Goal: Task Accomplishment & Management: Manage account settings

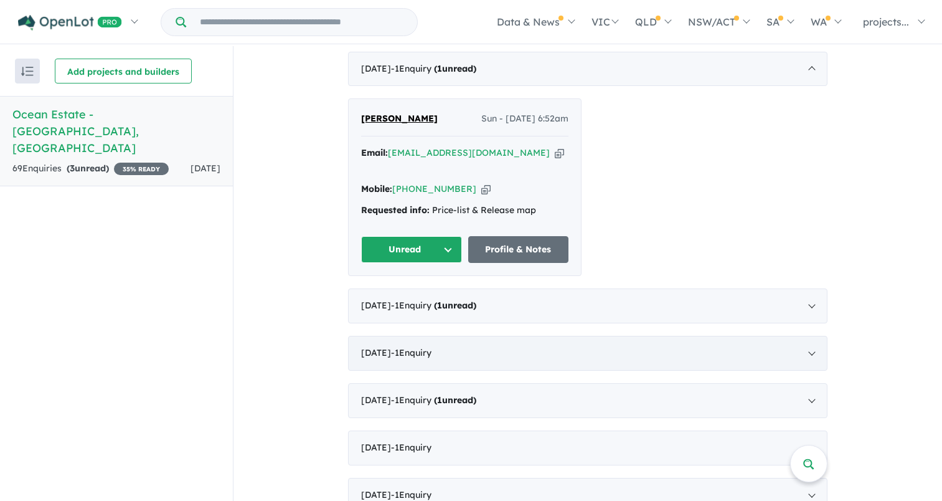
scroll to position [374, 0]
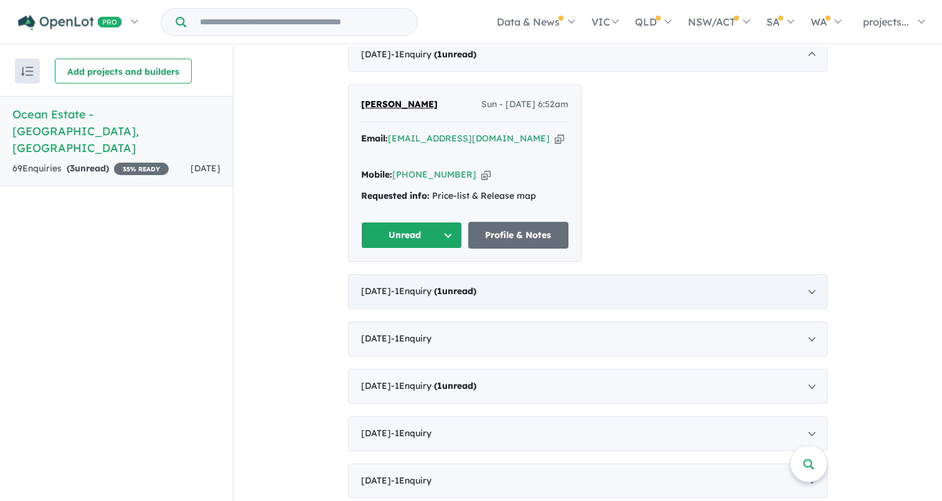
click at [470, 288] on div "July 2025 - 1 Enquir y ( 1 unread)" at bounding box center [588, 291] width 480 height 35
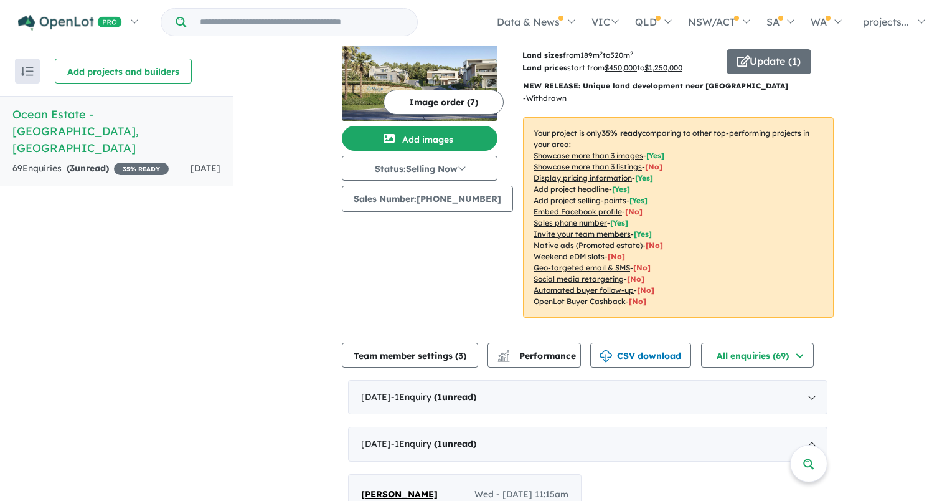
scroll to position [0, 0]
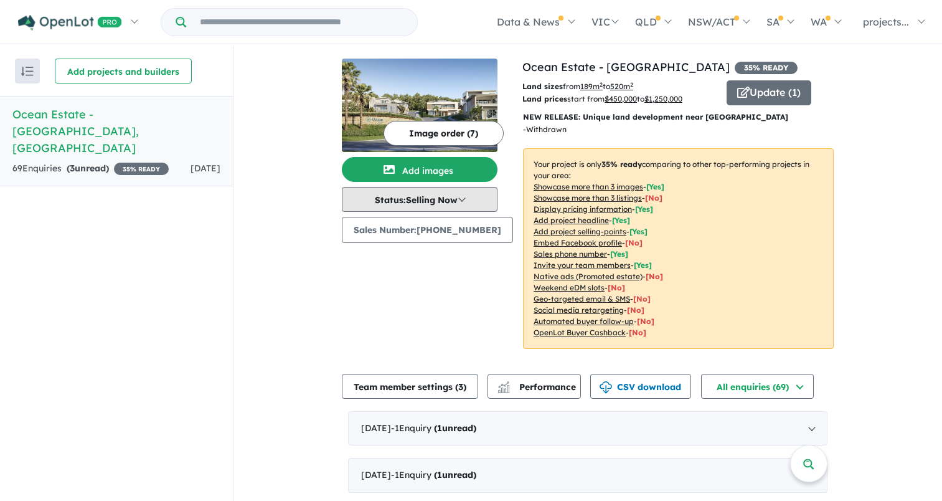
click at [434, 195] on button "Status: Selling Now" at bounding box center [420, 199] width 156 height 25
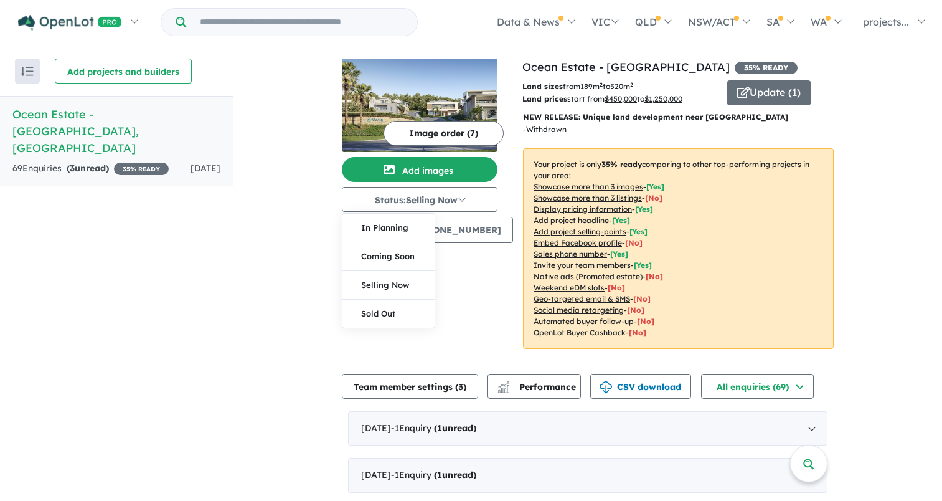
click at [203, 117] on h5 "Ocean Estate - Port Macquarie , NSW" at bounding box center [116, 131] width 208 height 50
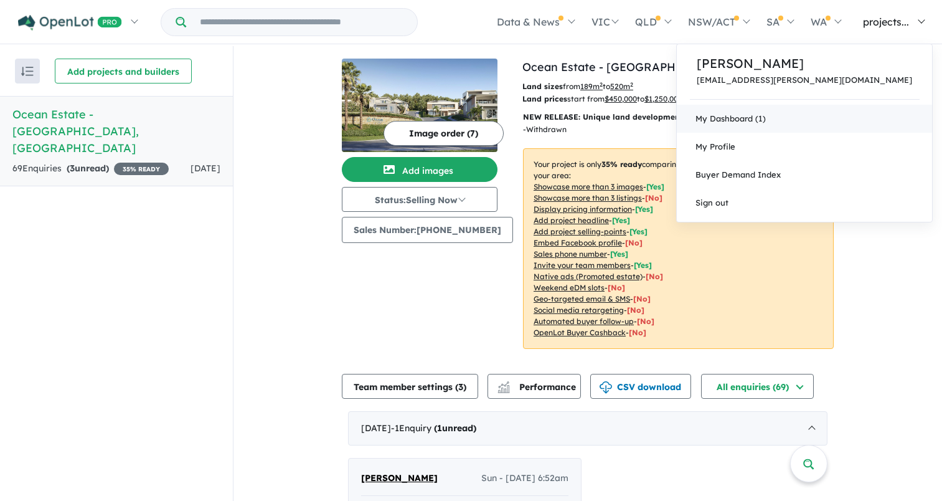
click at [846, 121] on link "My Dashboard (1)" at bounding box center [804, 119] width 255 height 28
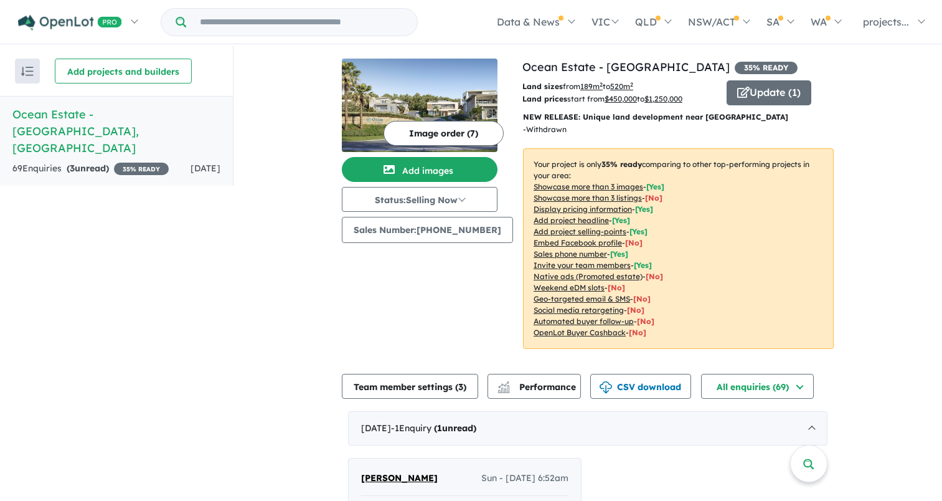
scroll to position [1, 0]
